Goal: Navigation & Orientation: Find specific page/section

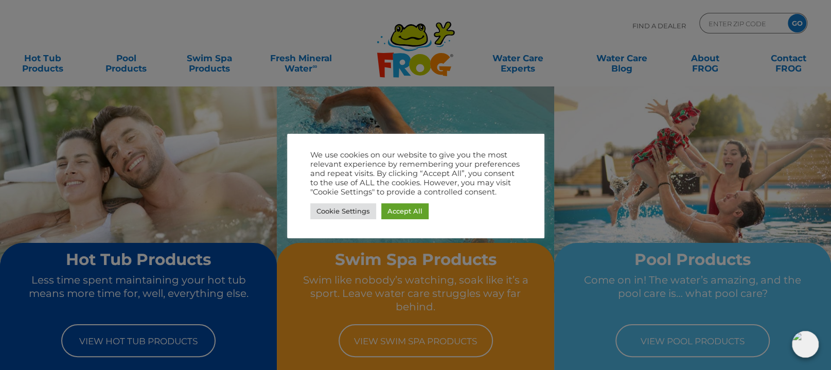
click at [589, 139] on div at bounding box center [415, 185] width 831 height 370
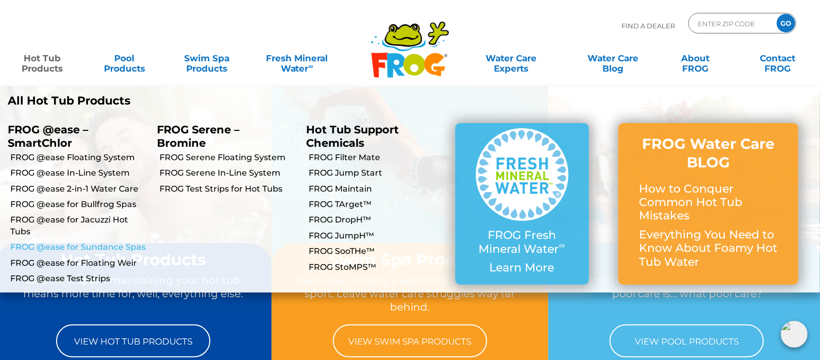
click at [73, 247] on link "FROG @ease for Sundance Spas" at bounding box center [79, 246] width 139 height 11
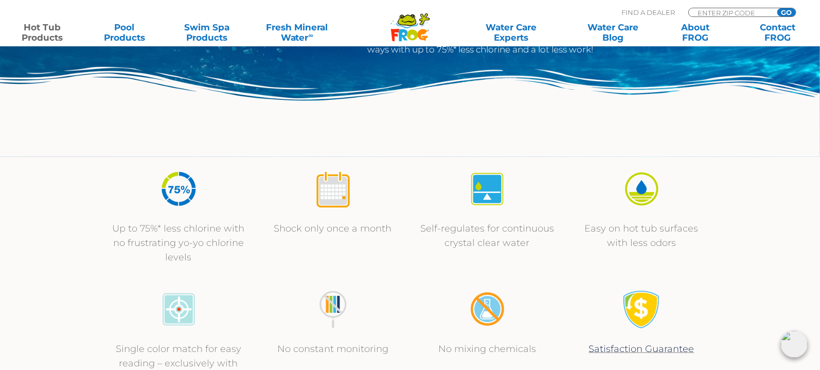
scroll to position [137, 0]
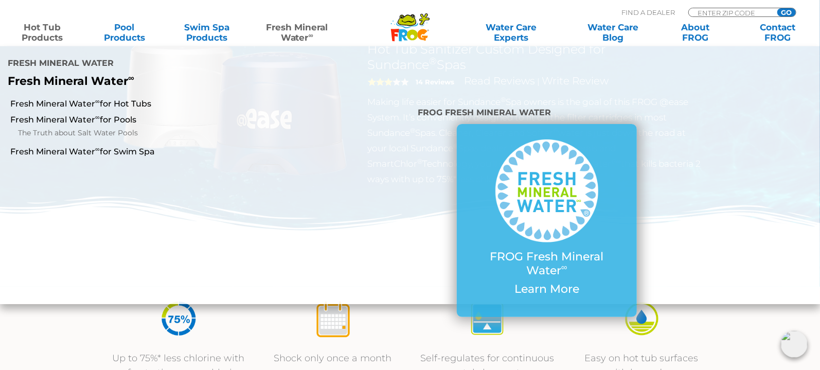
click at [302, 33] on link "Fresh Mineral Water ∞" at bounding box center [297, 32] width 80 height 21
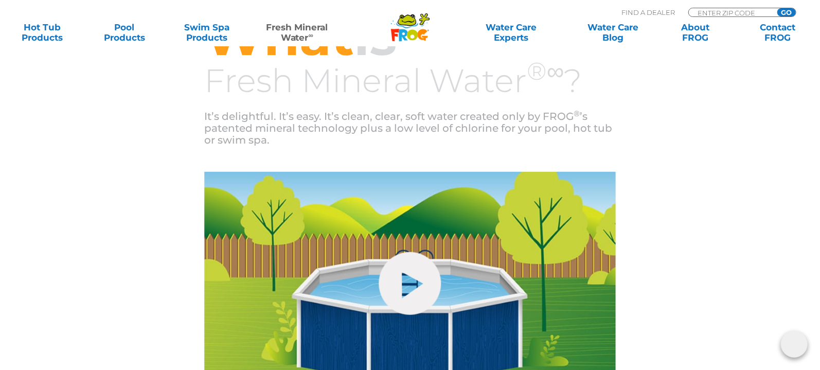
scroll to position [343, 0]
